Goal: Information Seeking & Learning: Find specific page/section

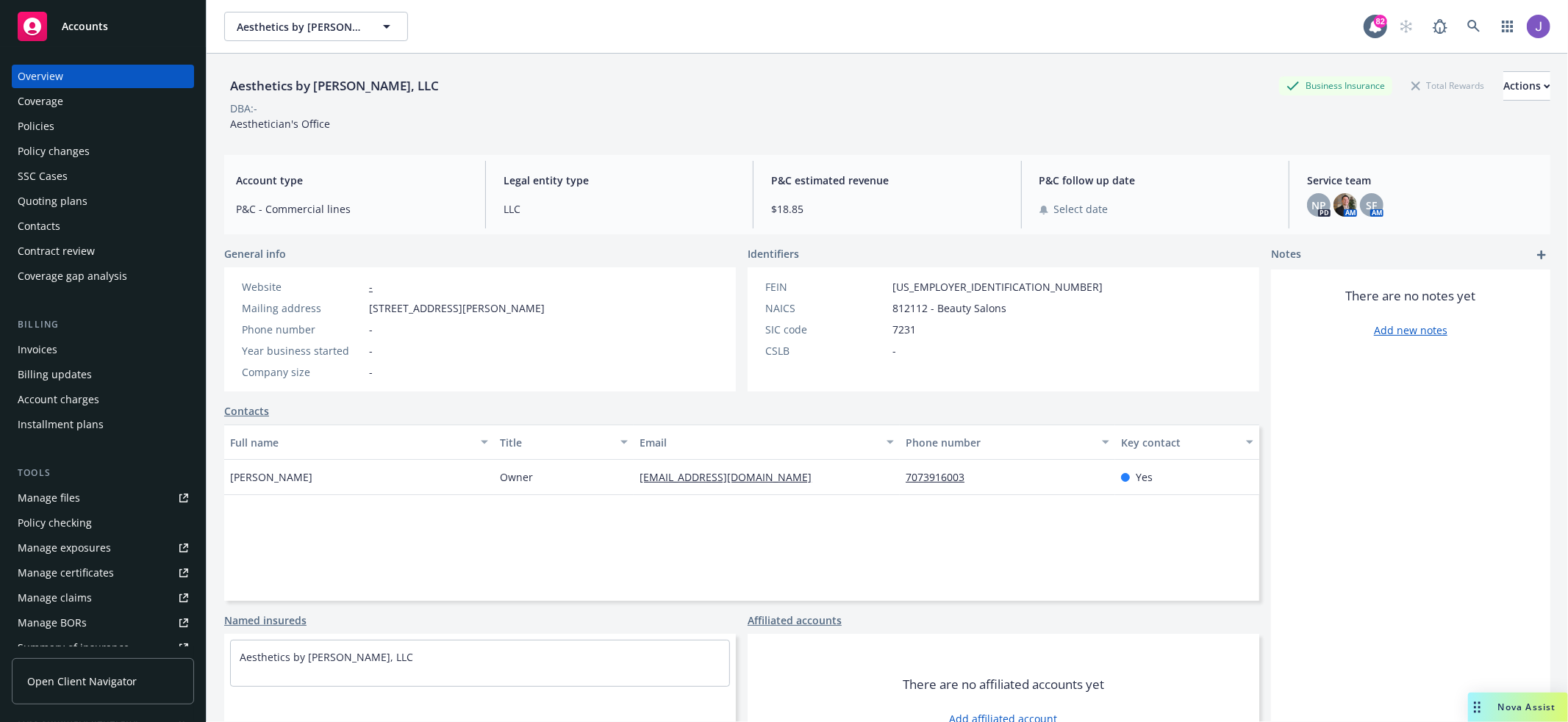
click at [1476, 9] on div "Aesthetics by [PERSON_NAME], LLC Aesthetics by [PERSON_NAME], LLC 82" at bounding box center [887, 26] width 1361 height 53
click at [1462, 30] on link at bounding box center [1473, 25] width 29 height 29
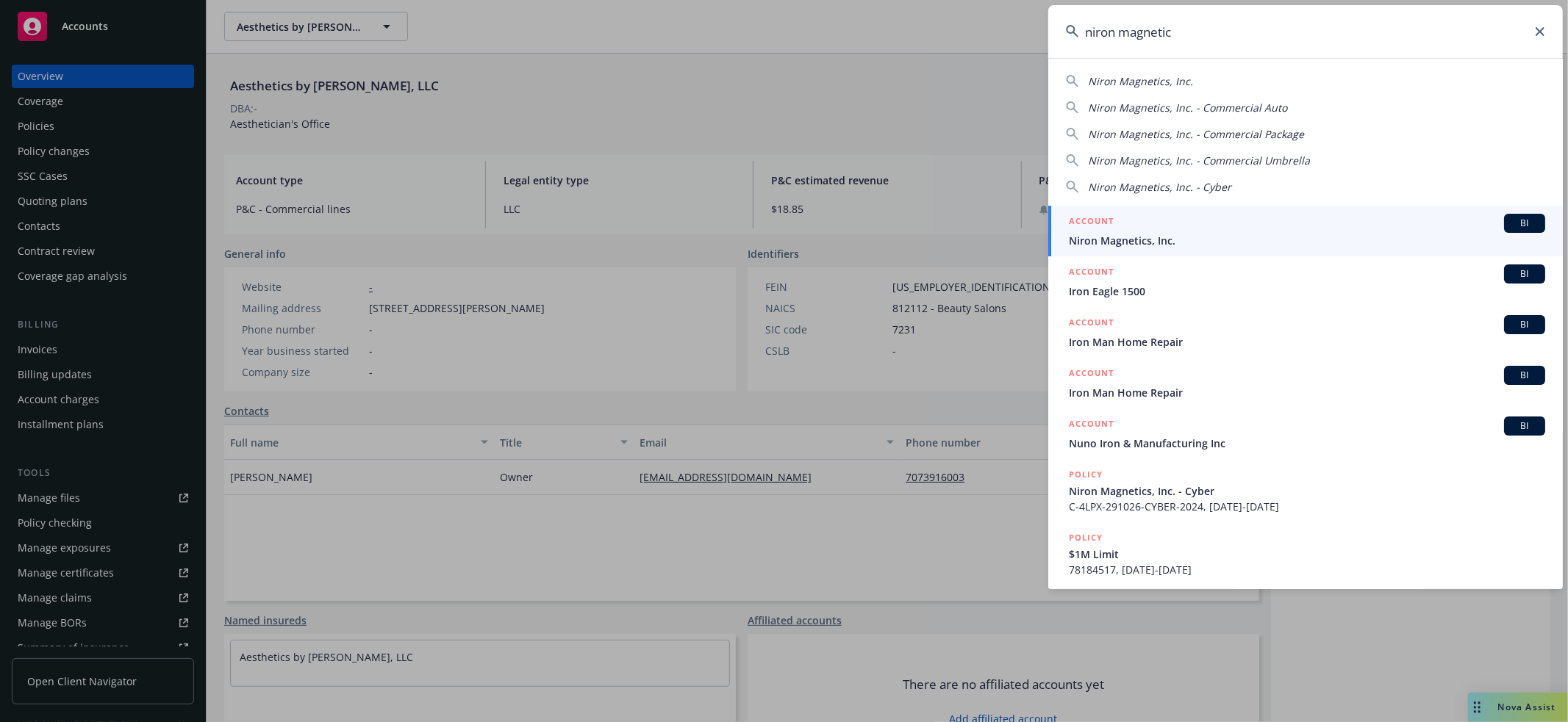
type input "niron magnetics"
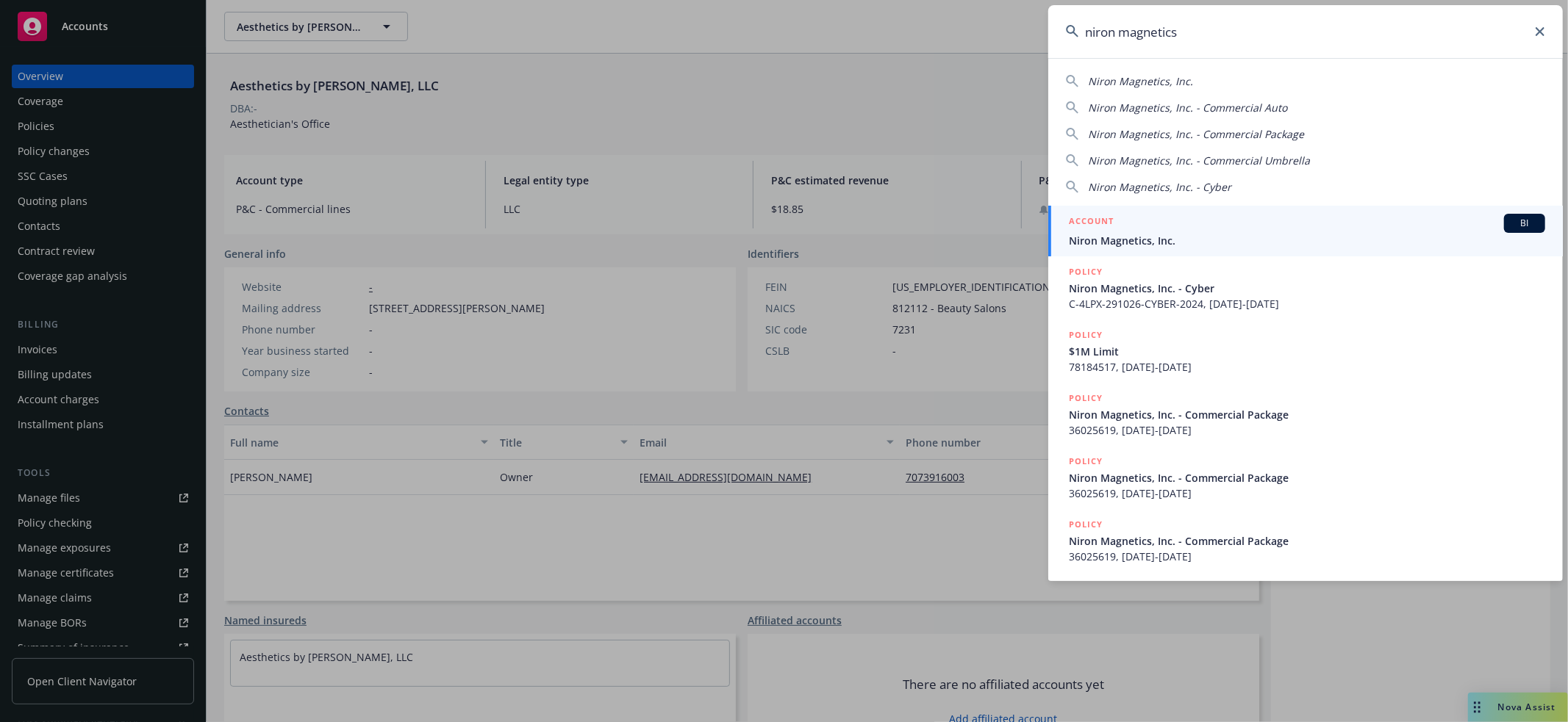
click at [1320, 215] on div "ACCOUNT BI" at bounding box center [1307, 223] width 476 height 19
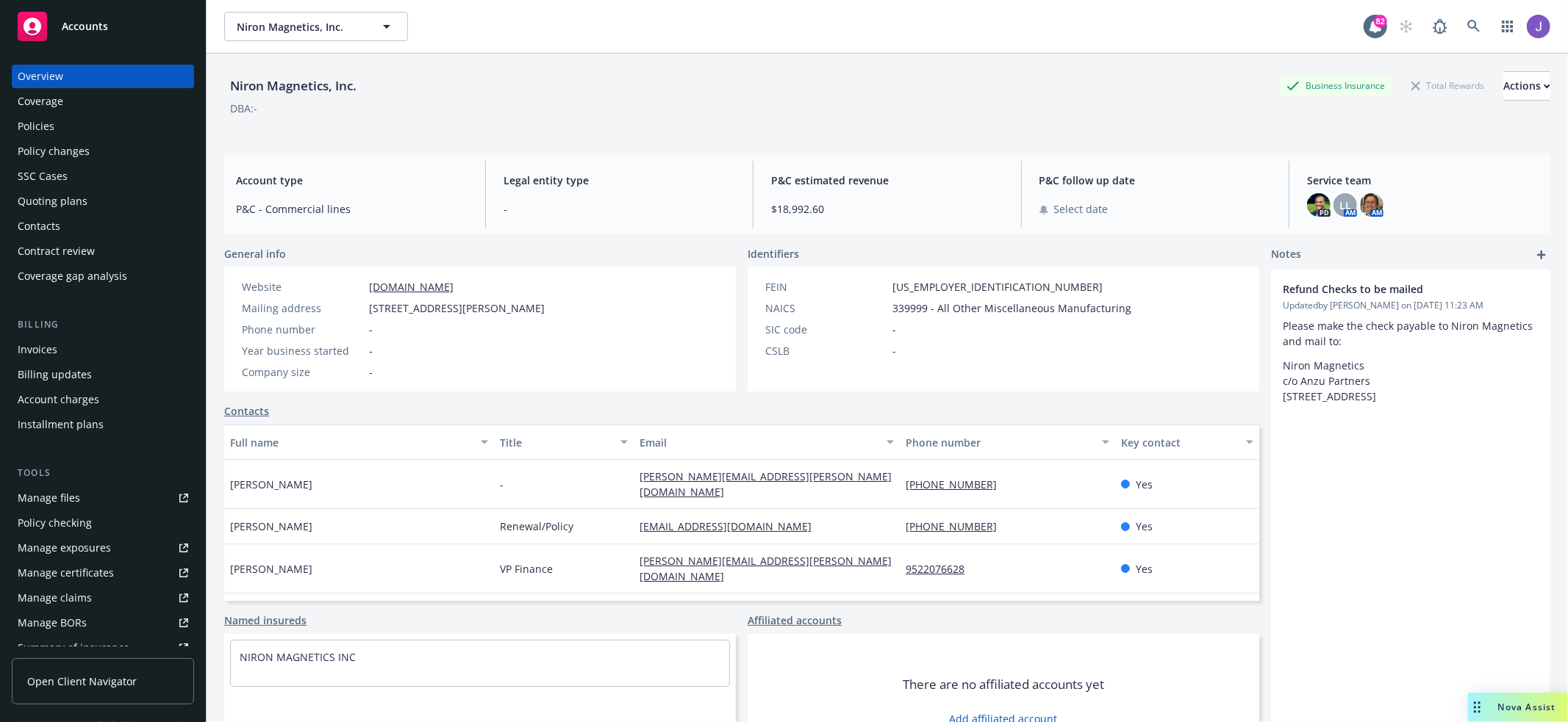
click at [58, 141] on div "Policy changes" at bounding box center [54, 151] width 72 height 24
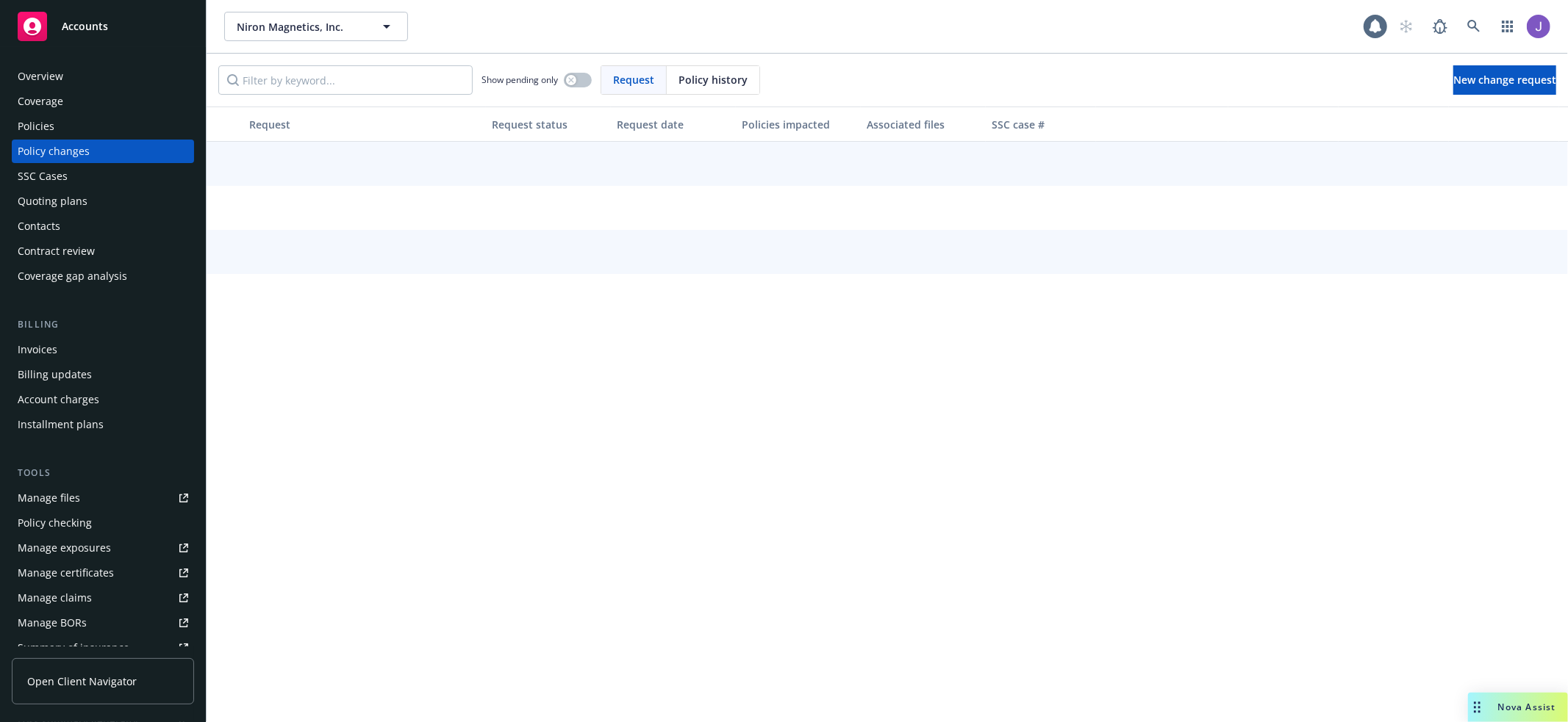
click at [74, 124] on div "Policies" at bounding box center [103, 126] width 171 height 24
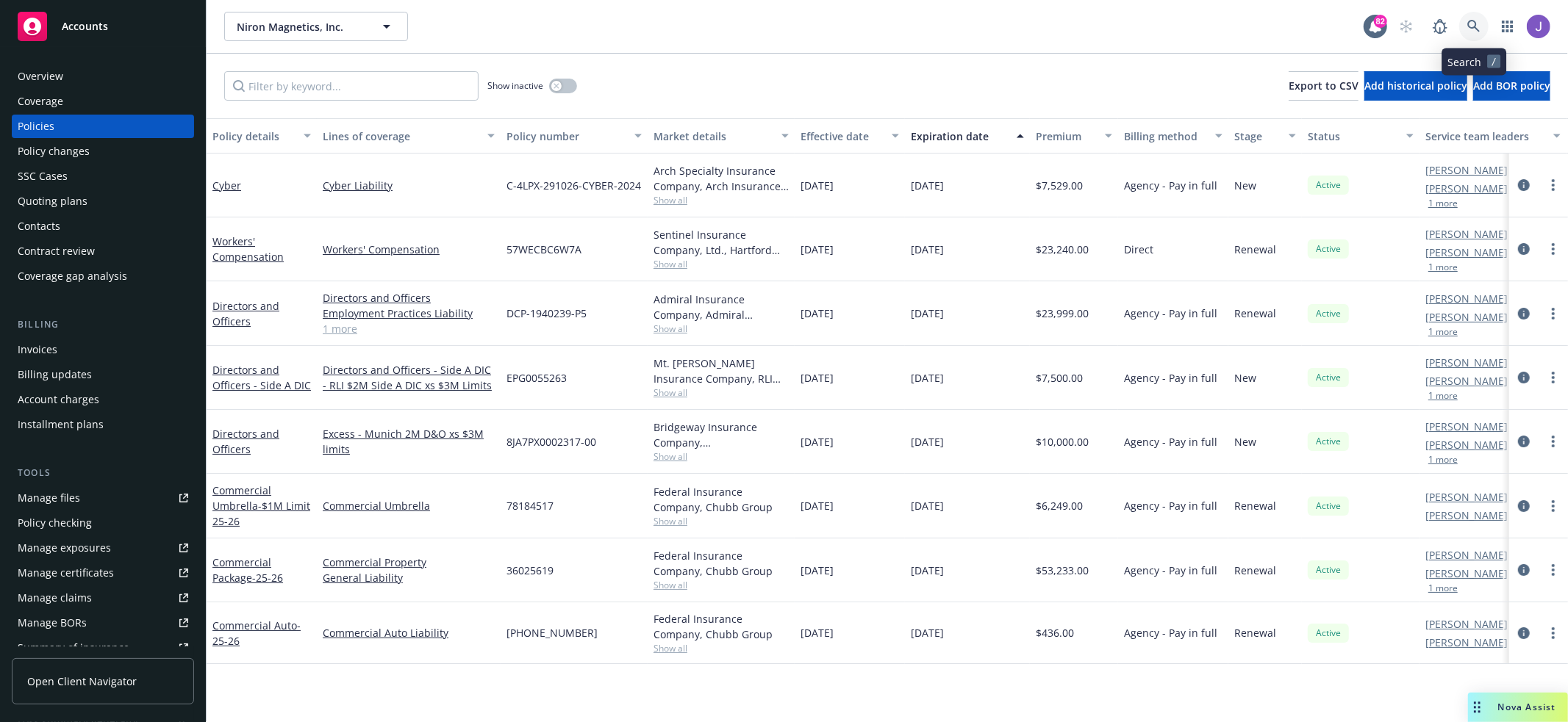
click at [1463, 26] on link at bounding box center [1473, 25] width 29 height 29
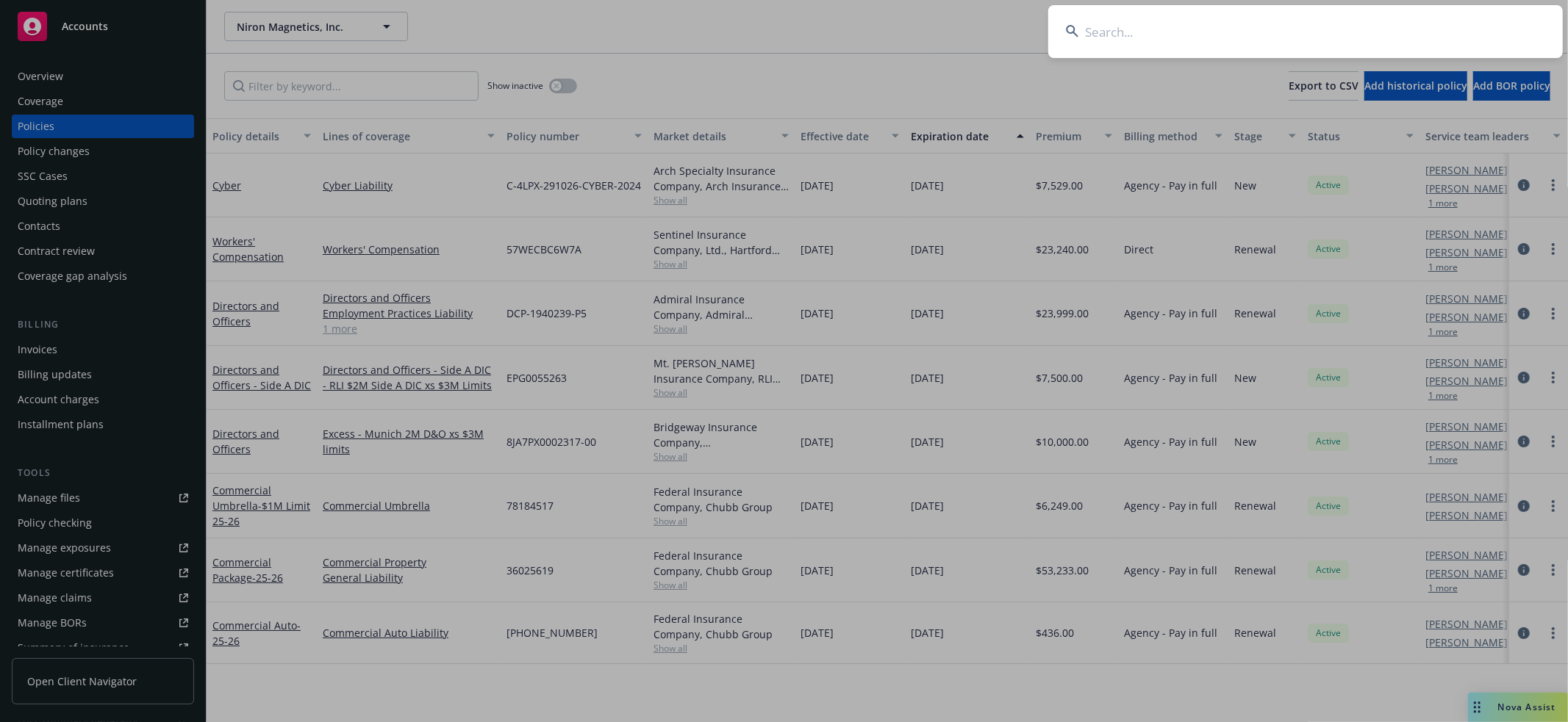
type input "Black Lives Matter Global Network Foundation, Inc."
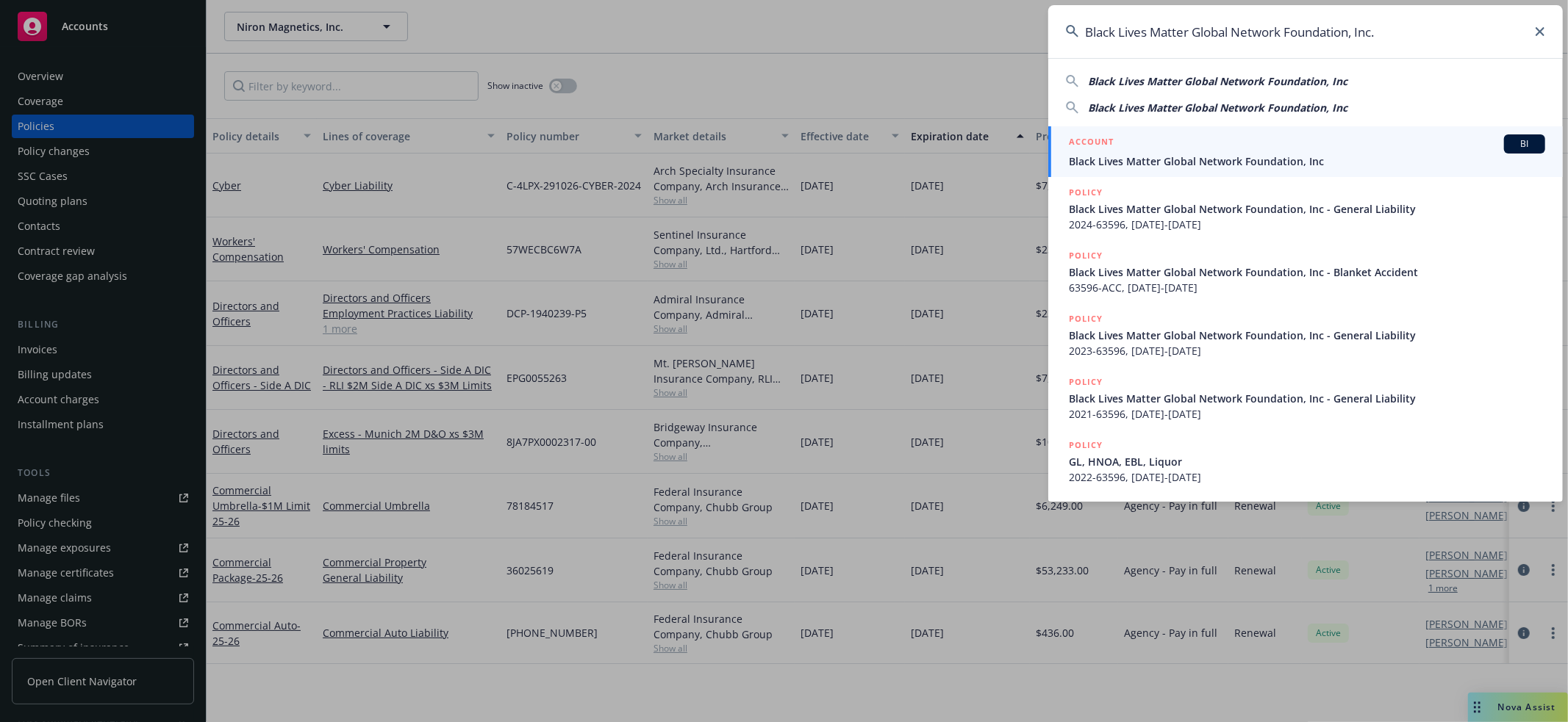
click at [1212, 148] on div "ACCOUNT BI" at bounding box center [1307, 144] width 476 height 19
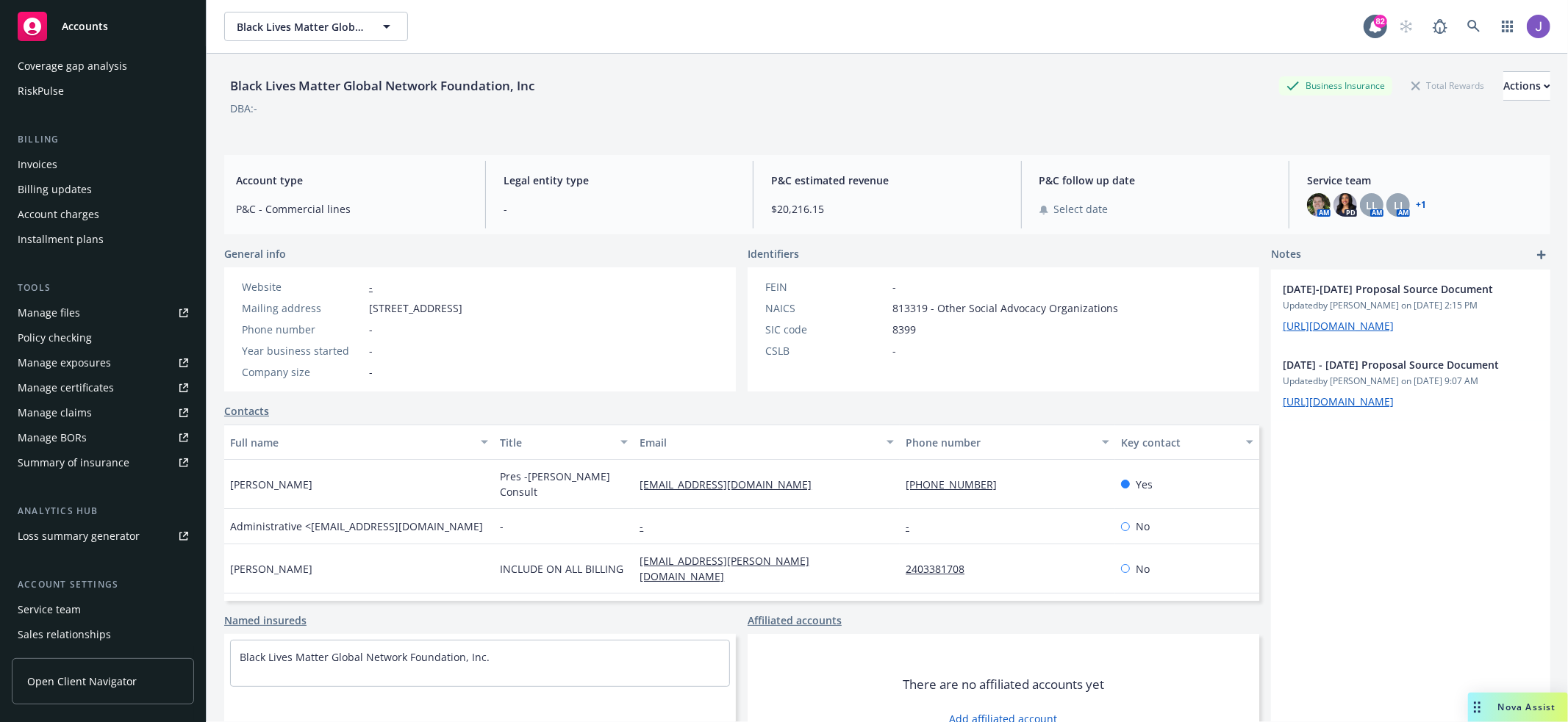
scroll to position [223, 0]
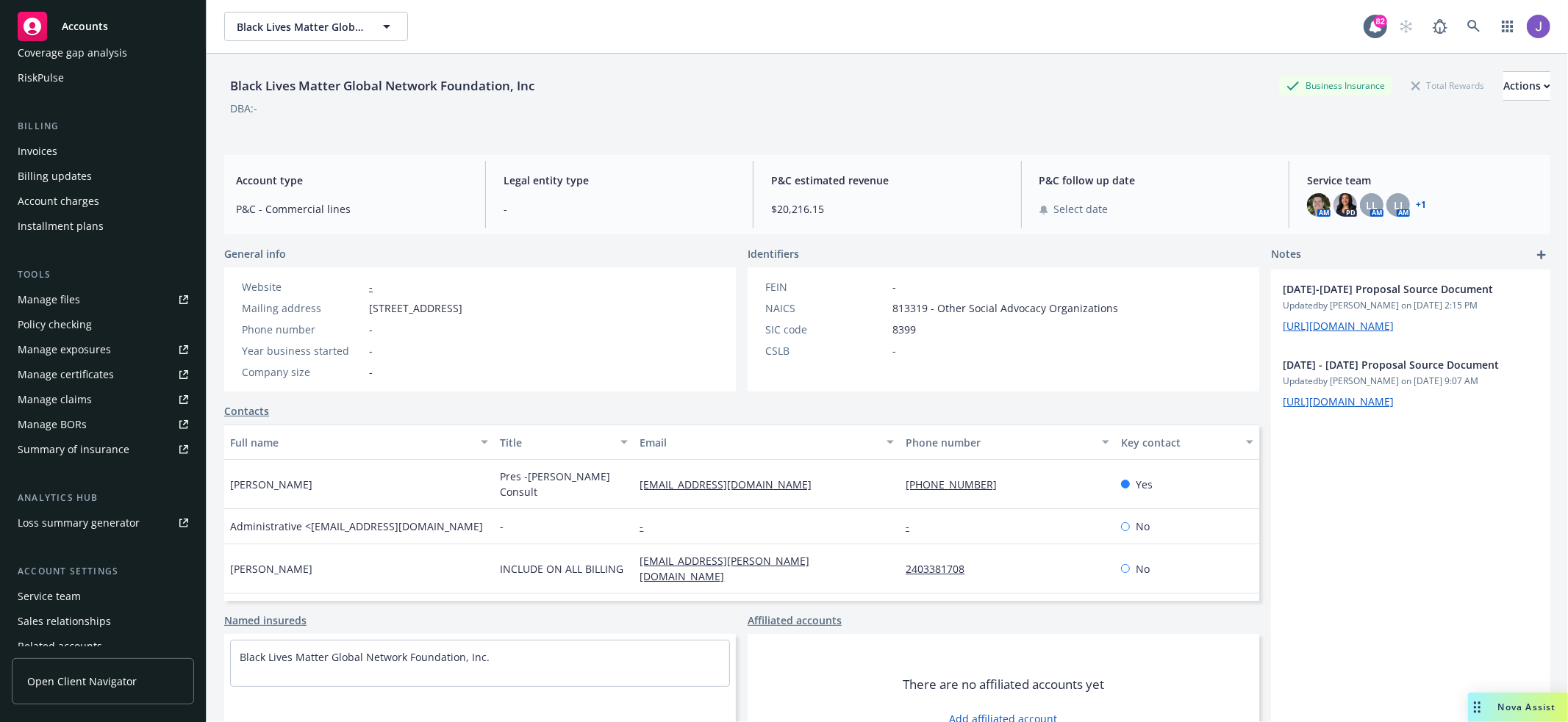
click at [79, 595] on div "Service team" at bounding box center [103, 596] width 171 height 24
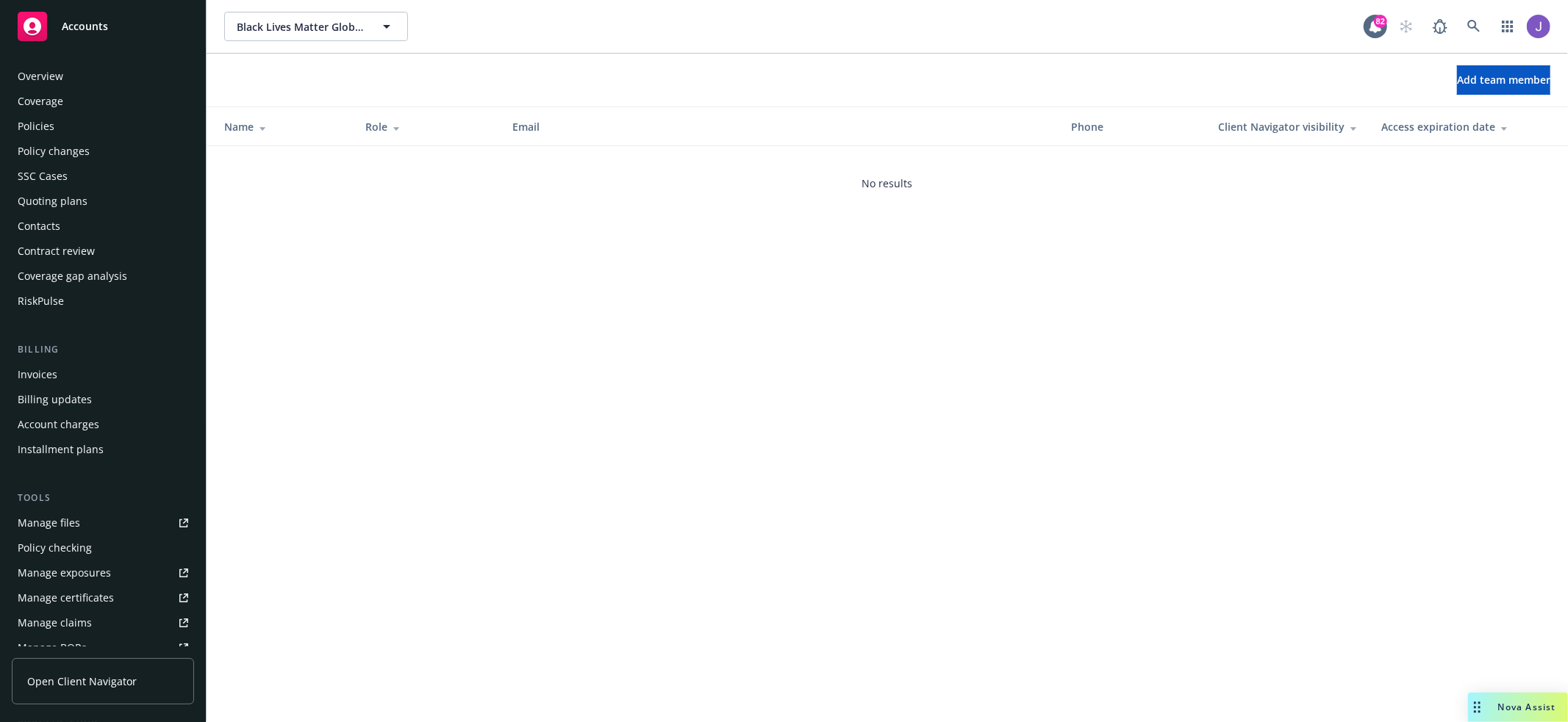
scroll to position [285, 0]
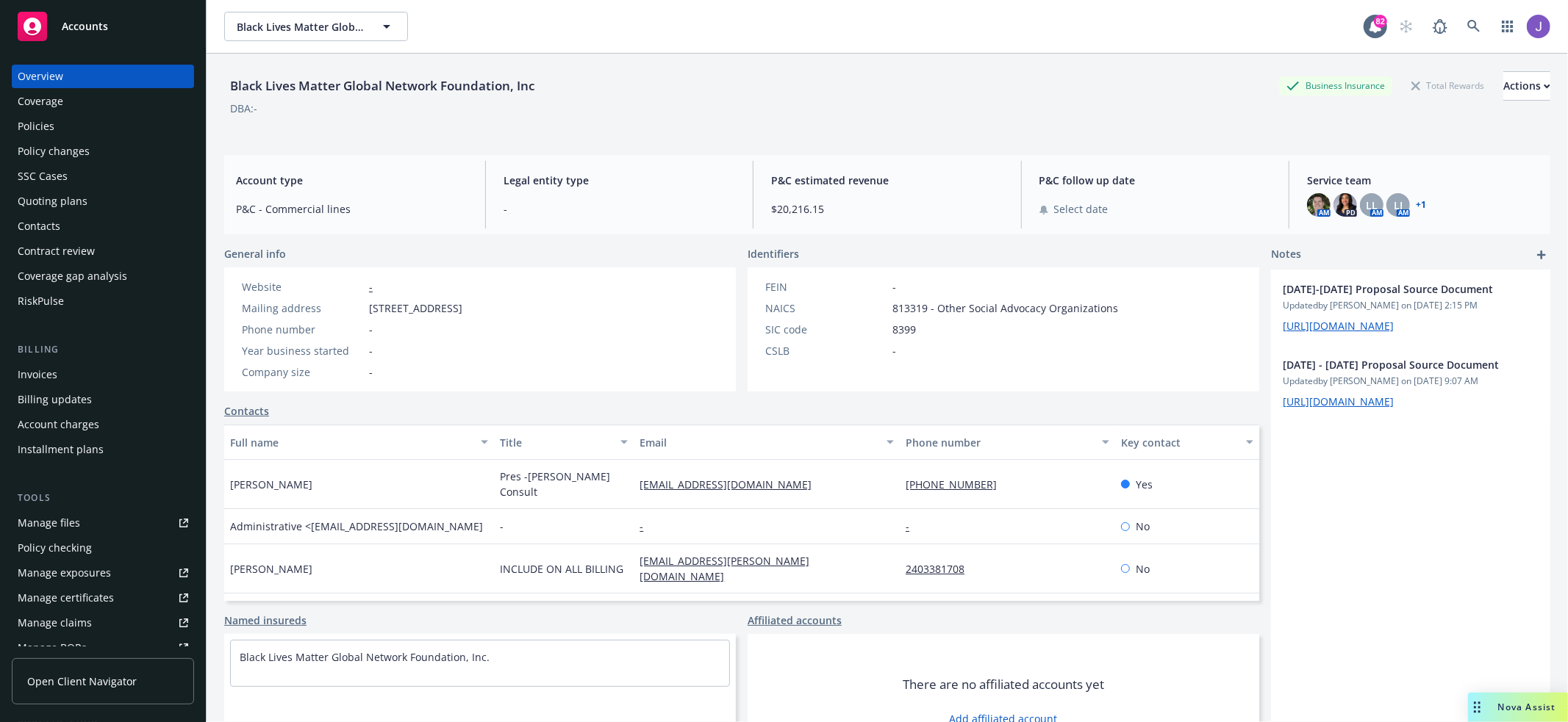
click at [78, 123] on div "Policies" at bounding box center [103, 126] width 171 height 24
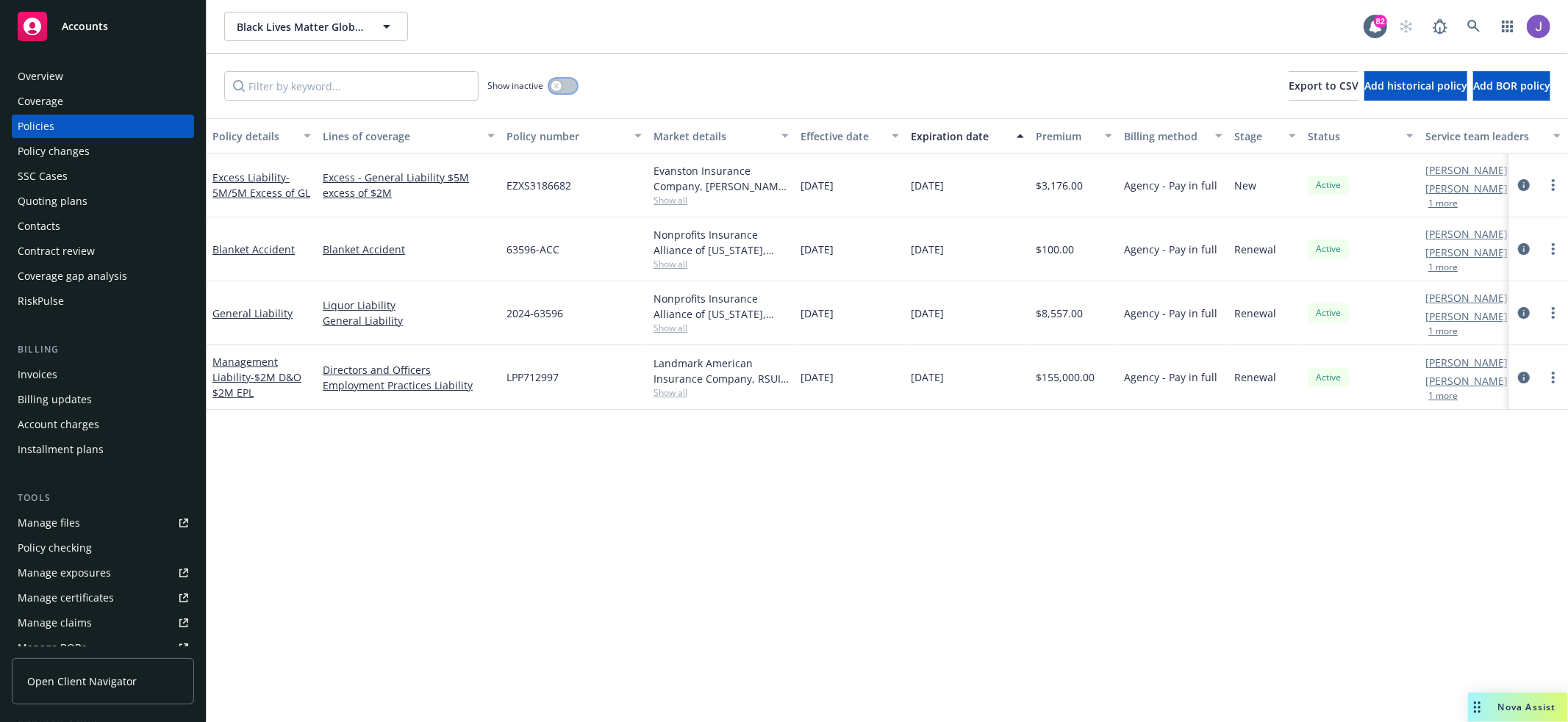
click at [570, 81] on button "button" at bounding box center [563, 85] width 28 height 15
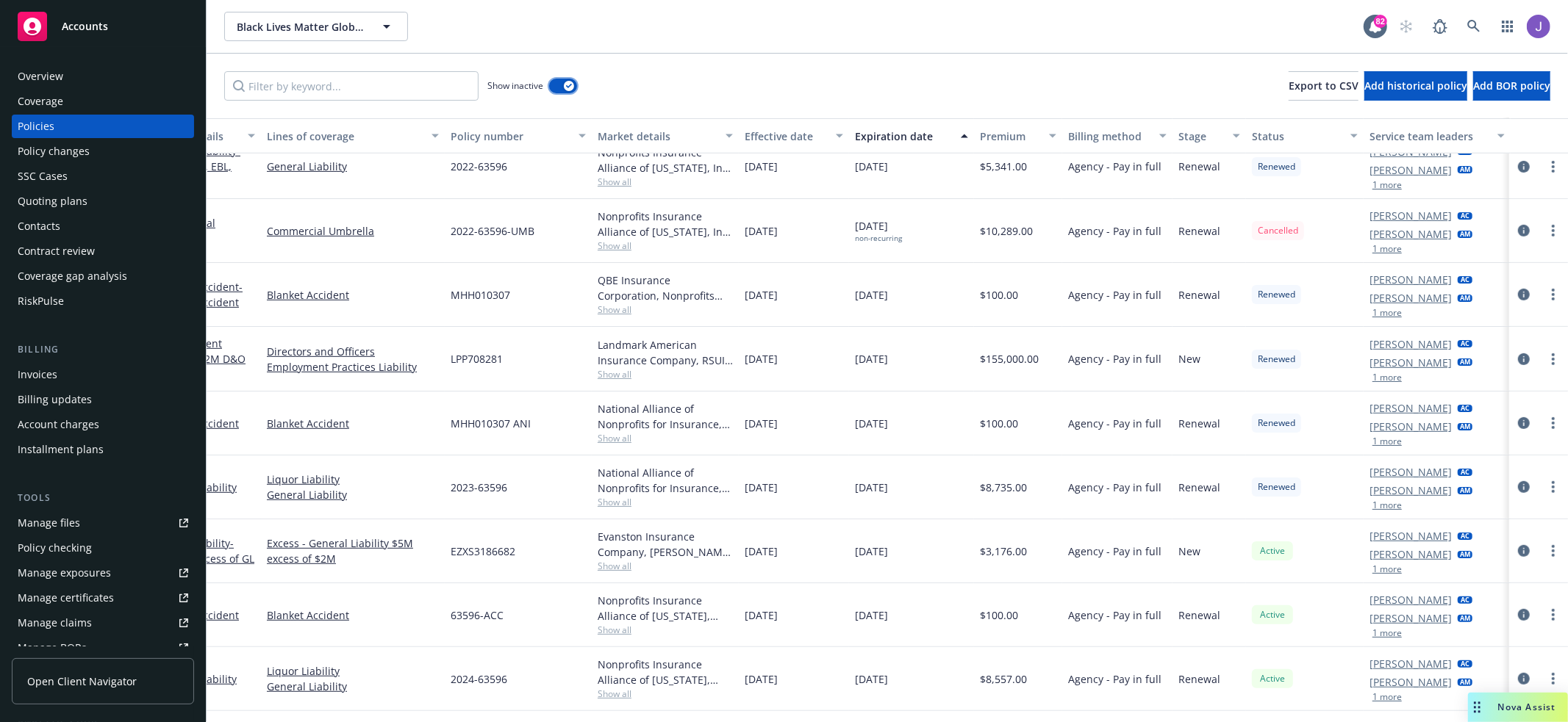
scroll to position [559, 56]
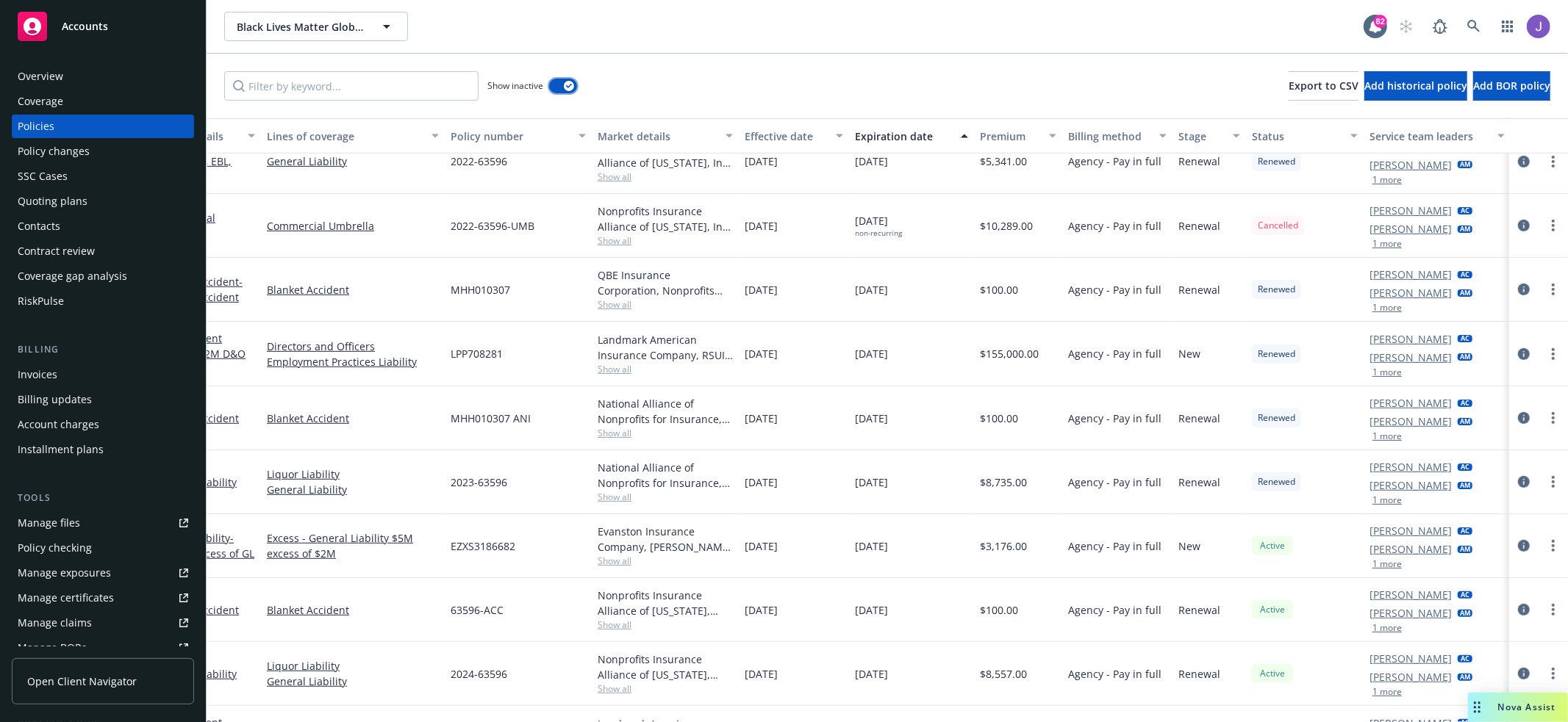
click at [567, 88] on icon "button" at bounding box center [569, 85] width 6 height 4
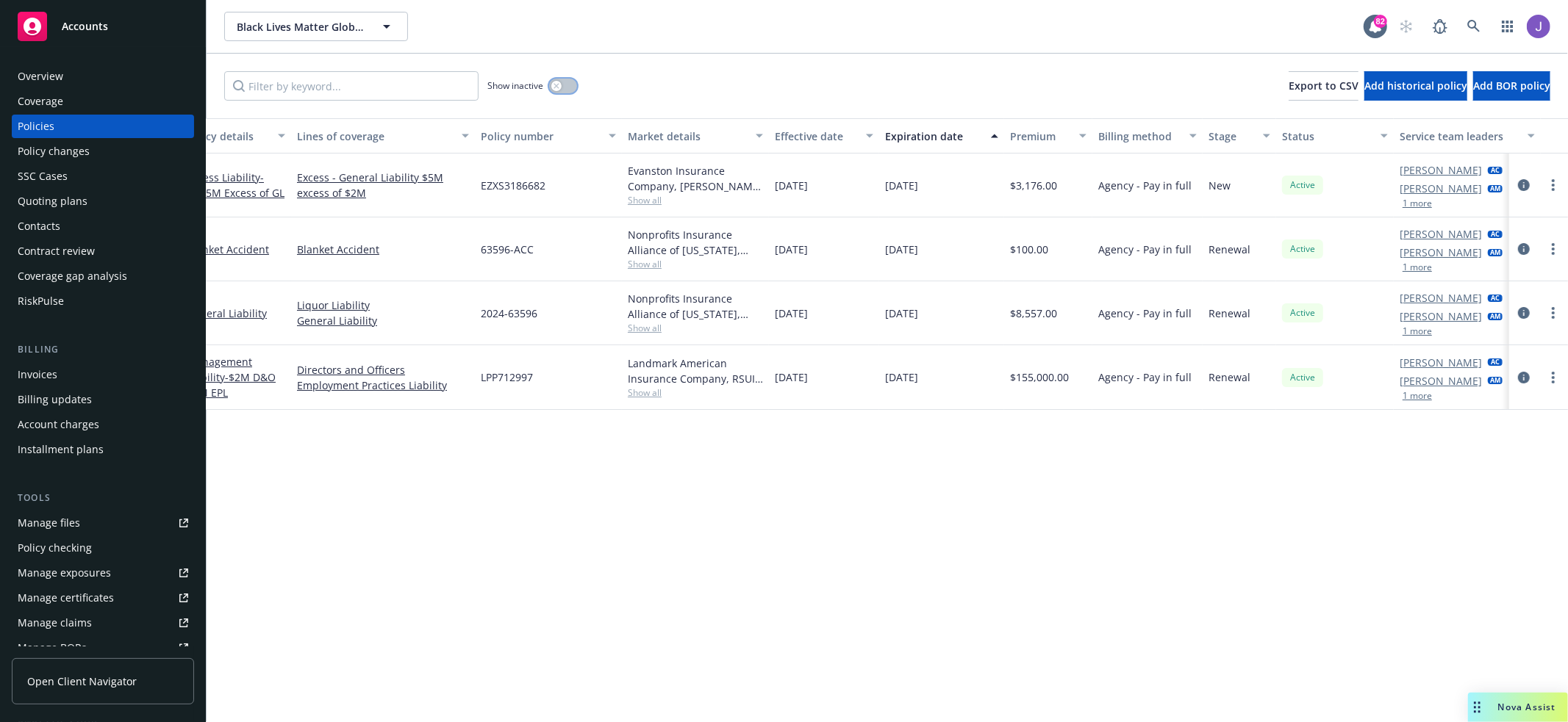
scroll to position [0, 56]
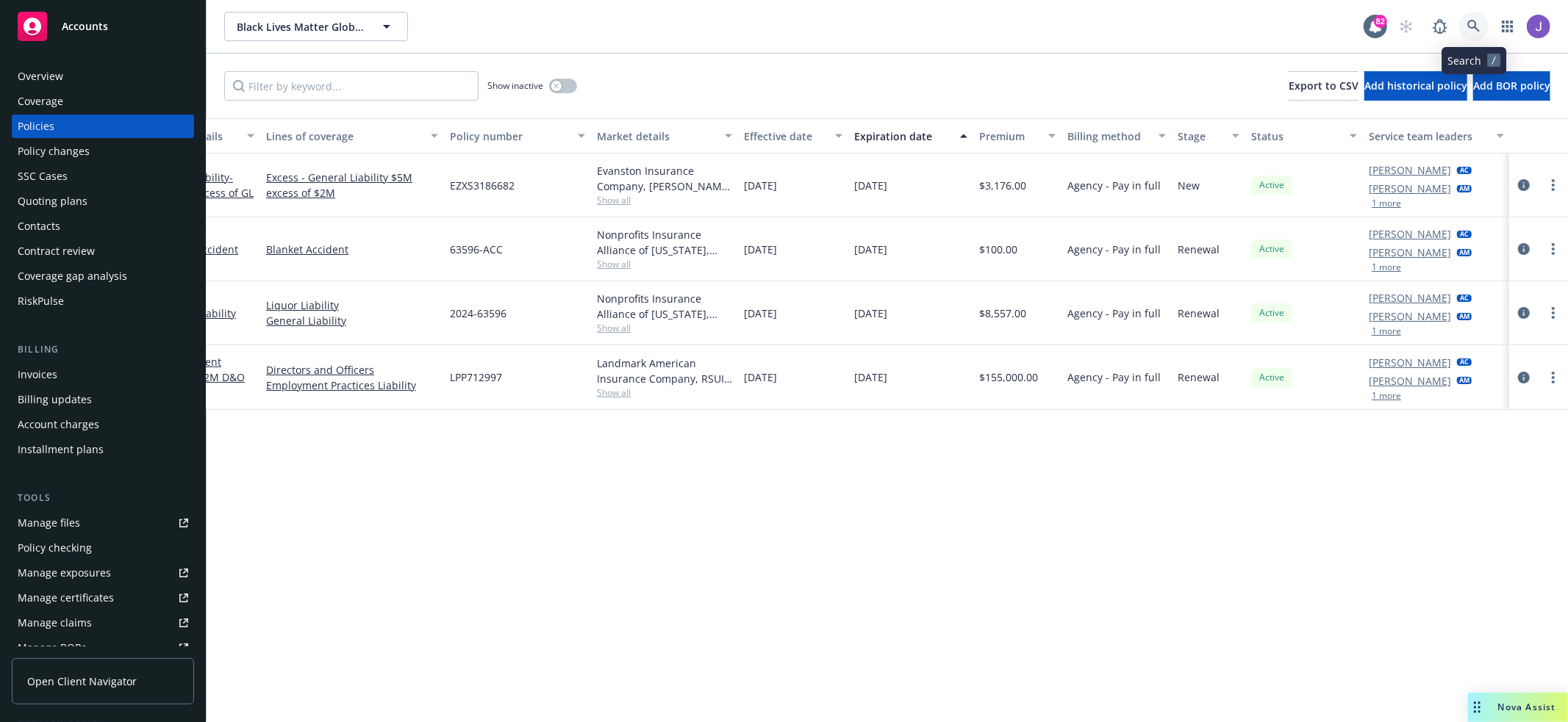
click at [1482, 20] on link at bounding box center [1473, 25] width 29 height 29
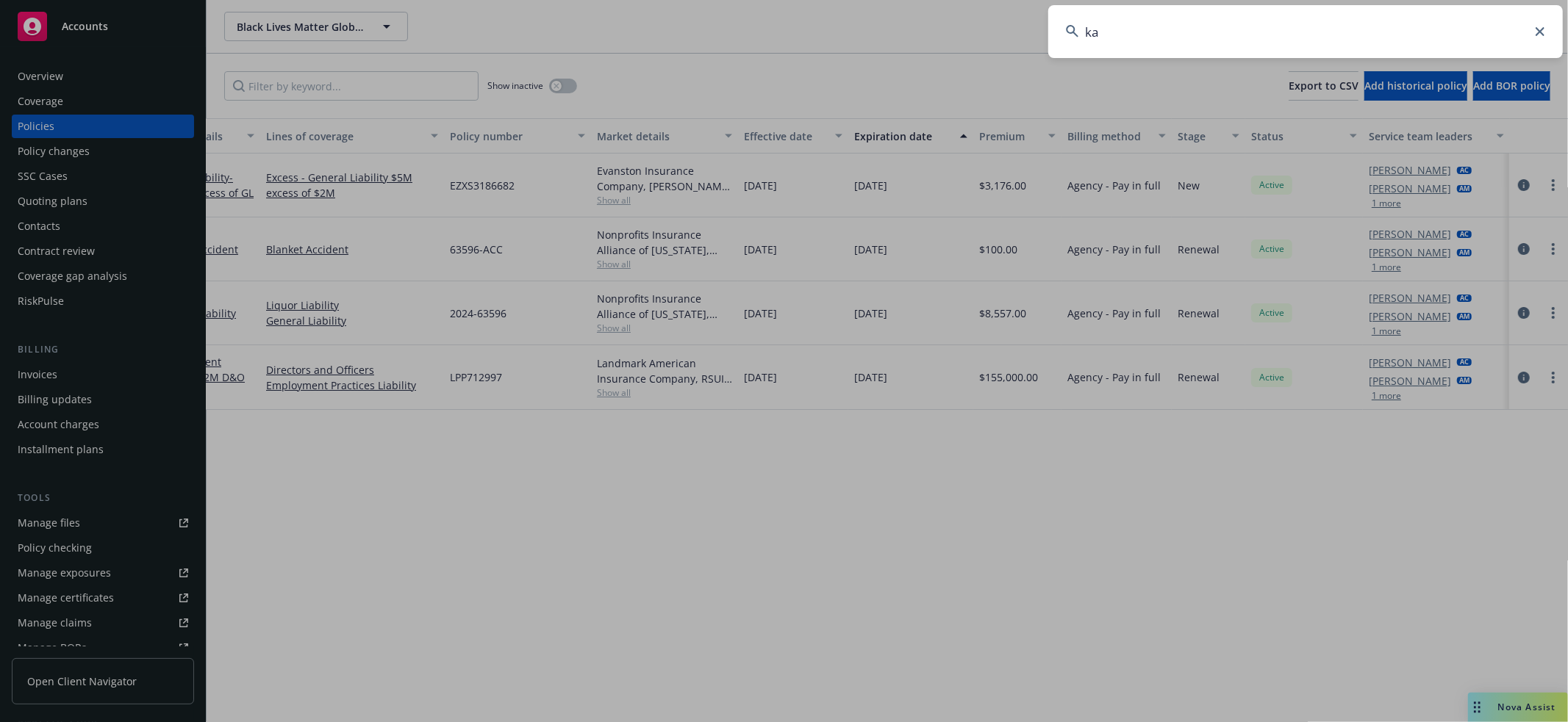
type input "kax"
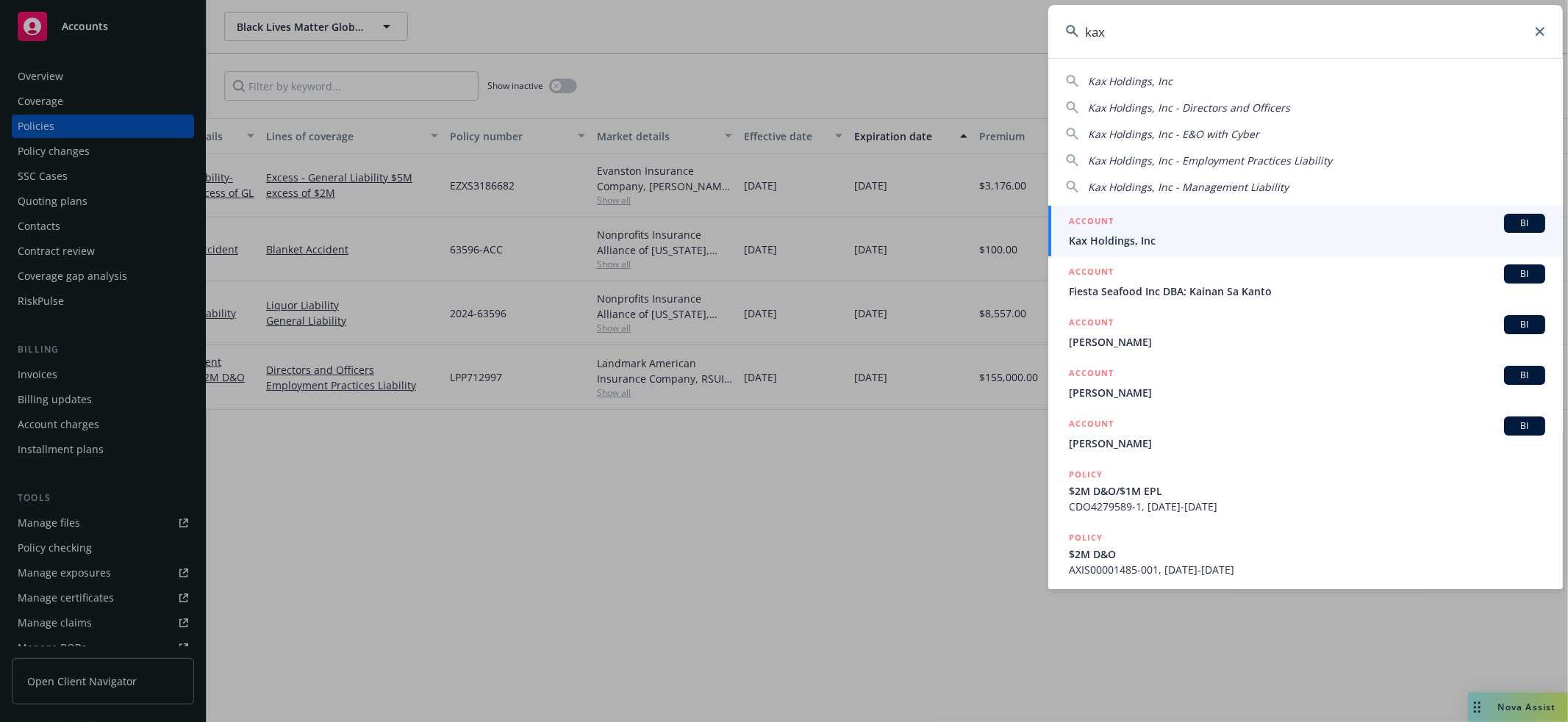
click at [1193, 234] on span "Kax Holdings, Inc" at bounding box center [1307, 241] width 476 height 16
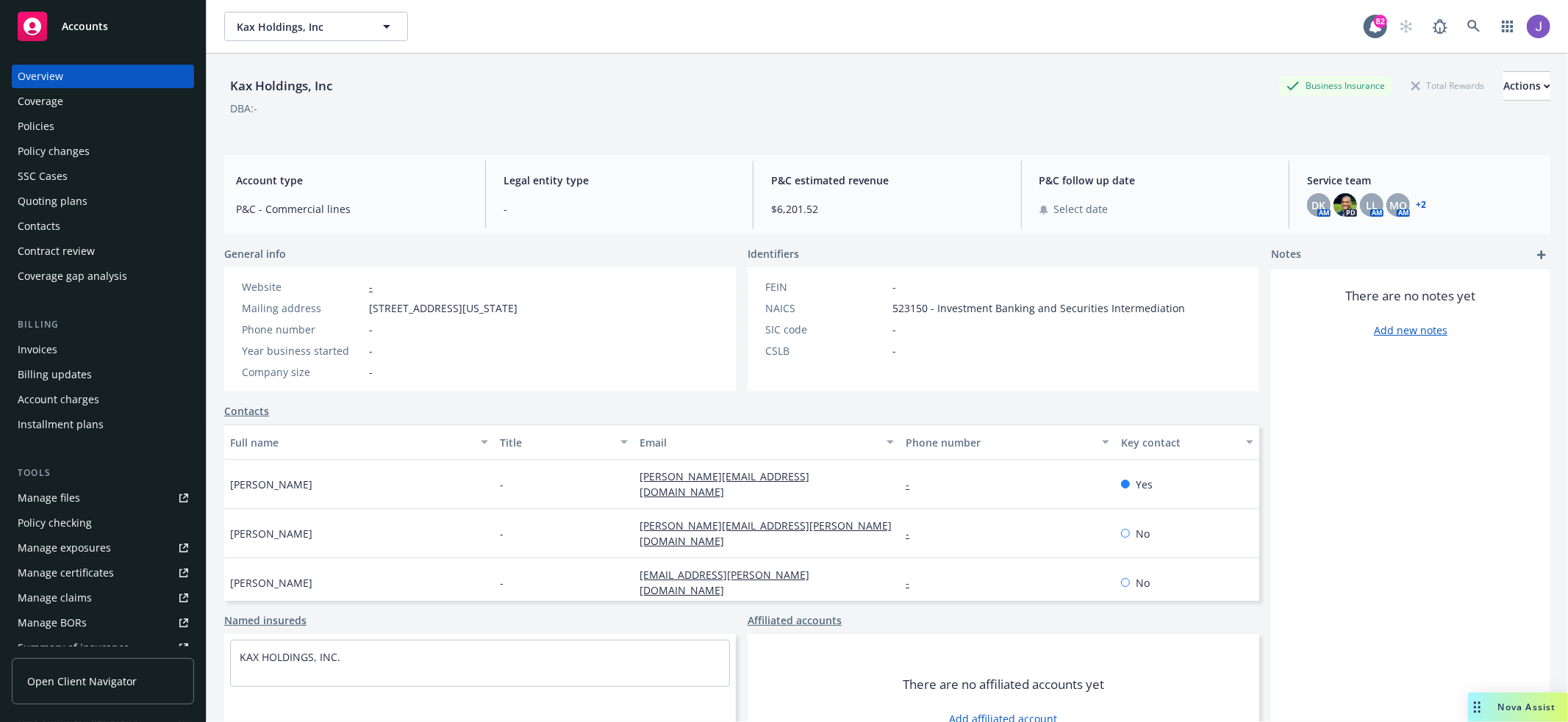
click at [1006, 181] on div "P&C estimated revenue $6,201.52" at bounding box center [887, 194] width 255 height 68
